Goal: Transaction & Acquisition: Purchase product/service

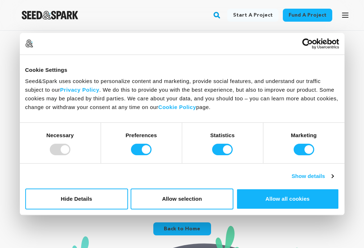
click at [258, 16] on link "Start a project" at bounding box center [252, 15] width 51 height 13
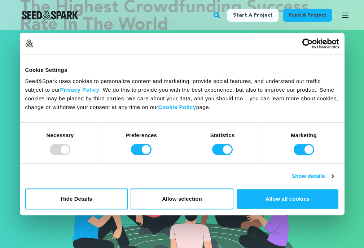
scroll to position [61, 0]
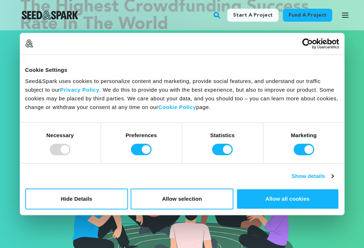
click at [55, 145] on div at bounding box center [60, 150] width 21 height 12
click at [89, 89] on link "Privacy Policy" at bounding box center [79, 90] width 39 height 6
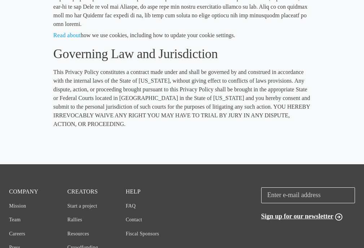
scroll to position [2808, 0]
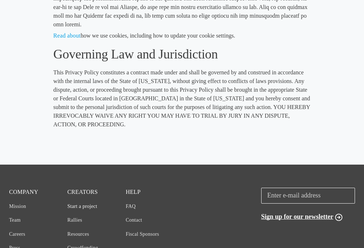
click at [83, 203] on link "Start a project" at bounding box center [82, 205] width 30 height 5
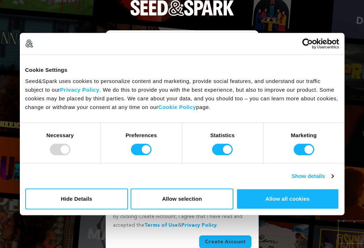
scroll to position [1, 0]
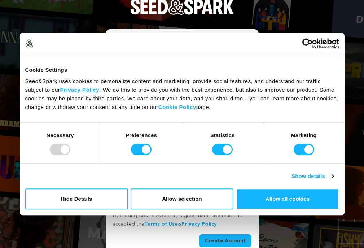
click at [85, 90] on link "Privacy Policy" at bounding box center [79, 90] width 39 height 6
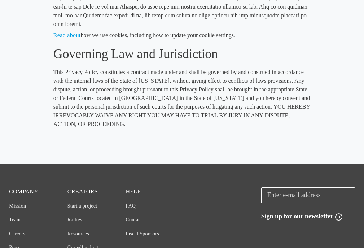
scroll to position [2808, 0]
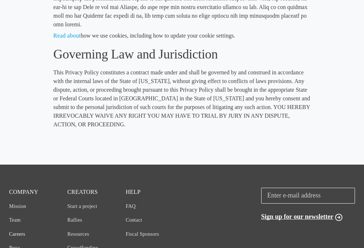
click at [22, 231] on link "Careers" at bounding box center [17, 233] width 16 height 5
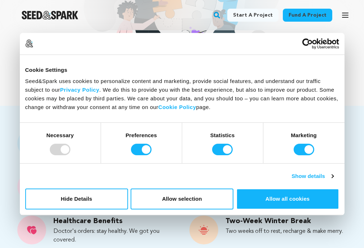
scroll to position [190, 0]
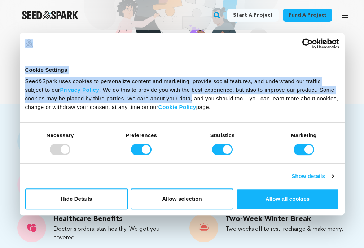
drag, startPoint x: 181, startPoint y: 36, endPoint x: 192, endPoint y: 98, distance: 62.6
click at [192, 98] on div "Consent Details [#IABV2SETTINGS#] About Cookie Settings Seed&Spark uses cookies…" at bounding box center [182, 124] width 325 height 183
click at [154, 31] on img at bounding box center [182, 11] width 197 height 128
click at [223, 150] on input "Statistics" at bounding box center [222, 150] width 21 height 12
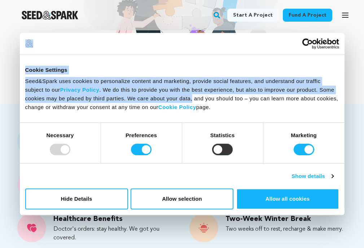
click at [223, 150] on input "Statistics" at bounding box center [222, 150] width 21 height 12
checkbox input "true"
click at [247, 14] on link "Start a project" at bounding box center [252, 15] width 51 height 13
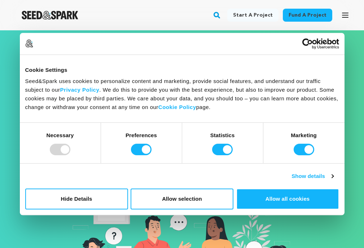
click at [242, 15] on link "Start a project" at bounding box center [252, 15] width 51 height 13
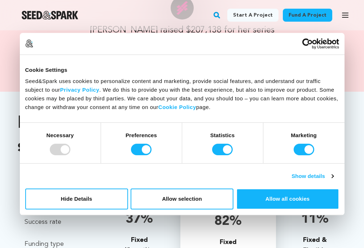
scroll to position [605, 0]
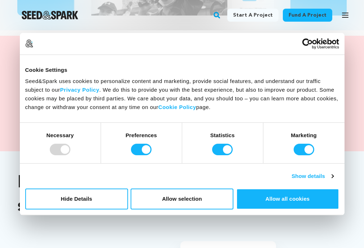
click at [168, 44] on div at bounding box center [103, 43] width 157 height 8
click at [162, 42] on div at bounding box center [103, 43] width 157 height 8
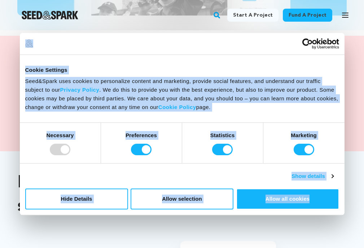
drag, startPoint x: 146, startPoint y: 6, endPoint x: 225, endPoint y: 46, distance: 88.1
click at [225, 46] on body "Consent Details [#IABV2SETTINGS#] About Cookie Settings Seed&Spark uses cookies…" at bounding box center [182, 135] width 364 height 1481
click at [181, 37] on div at bounding box center [182, 44] width 325 height 22
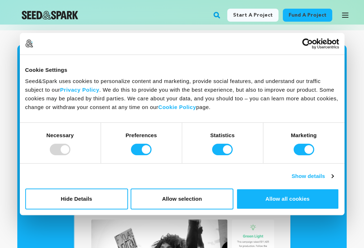
scroll to position [327, 0]
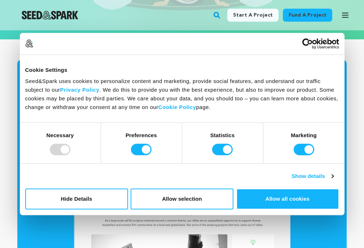
click at [183, 18] on div "Fund a project Start a project Search Login Sign up Start a project Fund a proj…" at bounding box center [176, 15] width 352 height 19
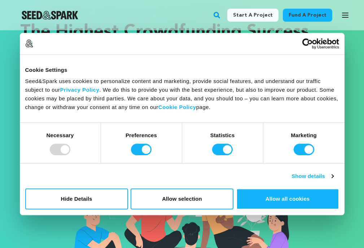
scroll to position [23, 0]
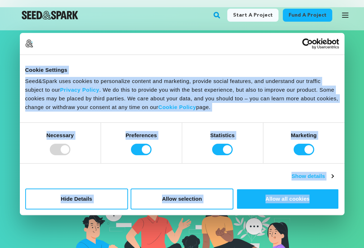
drag, startPoint x: 148, startPoint y: 5, endPoint x: 239, endPoint y: 41, distance: 98.1
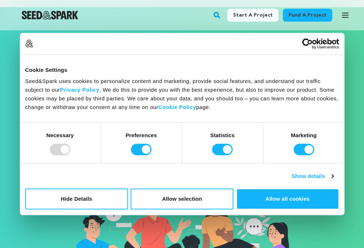
click at [172, 40] on div at bounding box center [103, 43] width 157 height 8
drag, startPoint x: 172, startPoint y: 21, endPoint x: 218, endPoint y: 23, distance: 46.6
click at [218, 23] on div "Fund a project Start a project Search Login Sign up Start a project Fund a proj…" at bounding box center [176, 15] width 352 height 19
click at [186, 197] on button "Allow selection" at bounding box center [182, 198] width 103 height 21
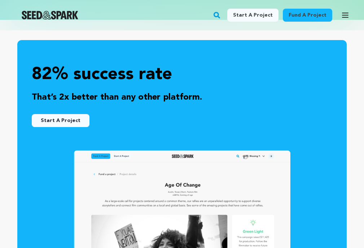
scroll to position [347, 0]
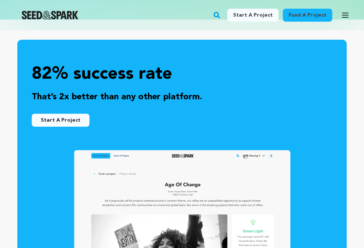
click at [74, 114] on link "Start A Project" at bounding box center [61, 120] width 58 height 13
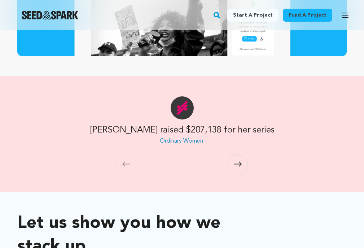
scroll to position [565, 0]
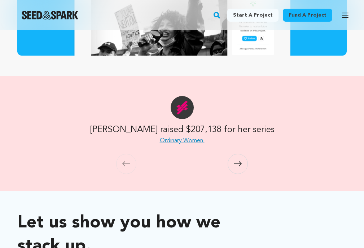
click at [198, 138] on link "Ordinary Women." at bounding box center [182, 141] width 45 height 6
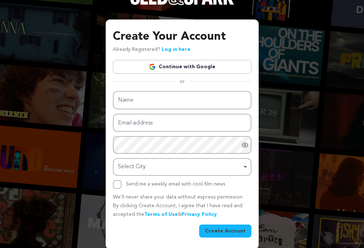
scroll to position [10, 0]
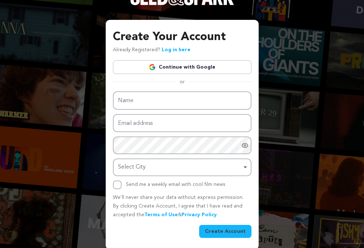
click at [68, 91] on div "Create Your Account Already Registered? Log in here Continue with Google or eyJ…" at bounding box center [182, 120] width 364 height 260
click at [237, 226] on button "Create Account" at bounding box center [225, 231] width 52 height 13
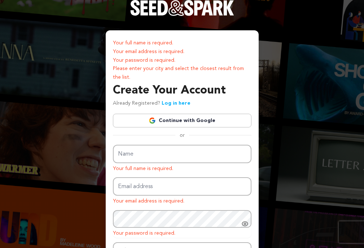
drag, startPoint x: 200, startPoint y: 34, endPoint x: 260, endPoint y: 57, distance: 64.5
click at [260, 57] on div "Your full name is required. Your email address is required. Your password is re…" at bounding box center [182, 175] width 364 height 351
click at [77, 40] on div "Your full name is required. Your email address is required. Your password is re…" at bounding box center [182, 175] width 364 height 351
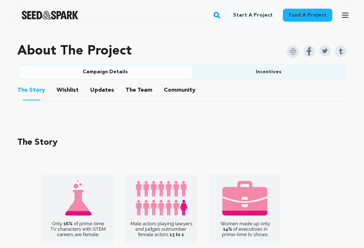
scroll to position [423, 0]
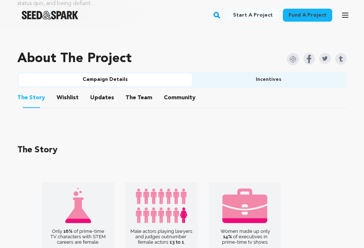
click at [34, 96] on button "The Story" at bounding box center [31, 99] width 17 height 18
click at [38, 98] on button "The Story" at bounding box center [31, 99] width 17 height 18
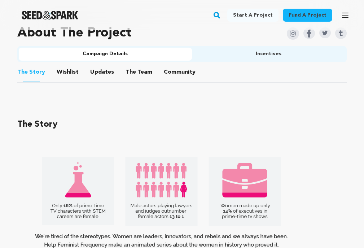
scroll to position [451, 0]
